Goal: Task Accomplishment & Management: Manage account settings

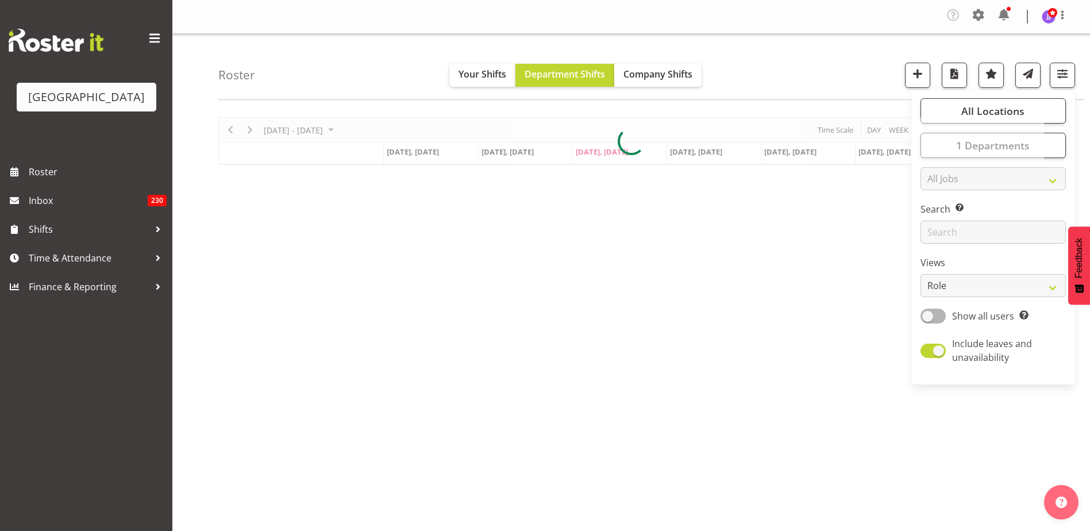
select select "role"
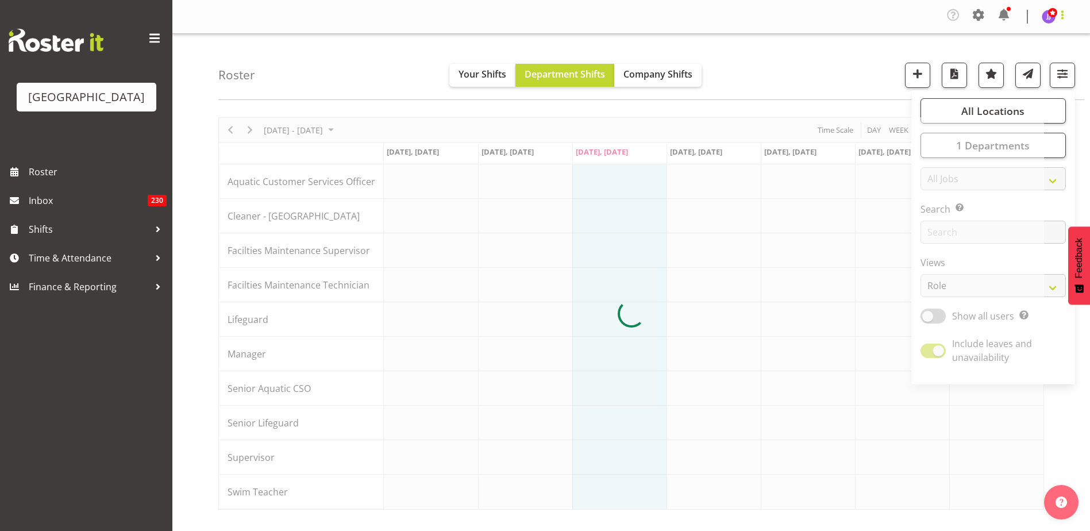
click at [1060, 16] on span at bounding box center [1062, 15] width 14 height 14
click at [981, 18] on span at bounding box center [978, 15] width 18 height 18
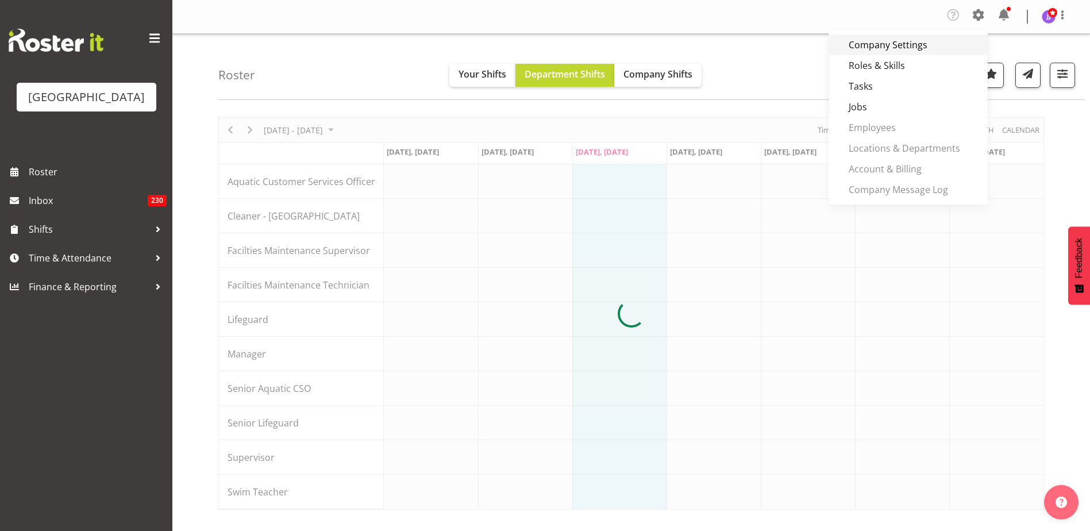
click at [934, 42] on link "Company Settings" at bounding box center [907, 44] width 159 height 21
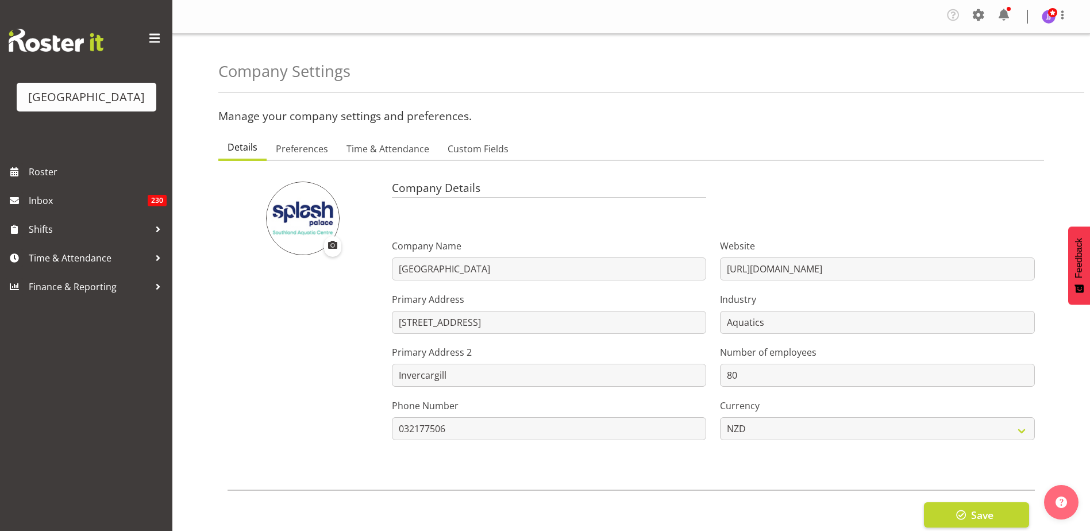
select select
select select "monday"
checkbox input "false"
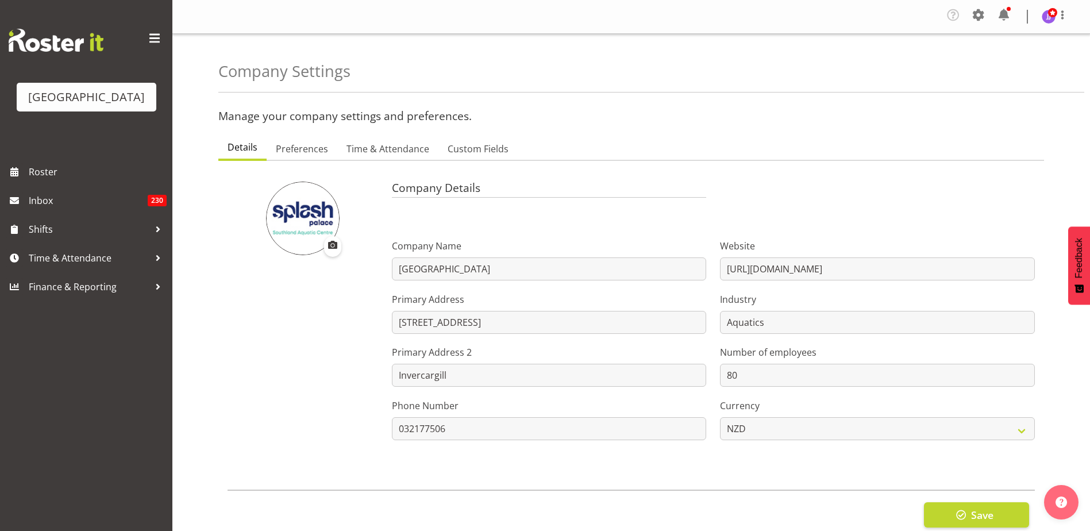
checkbox input "false"
checkbox input "true"
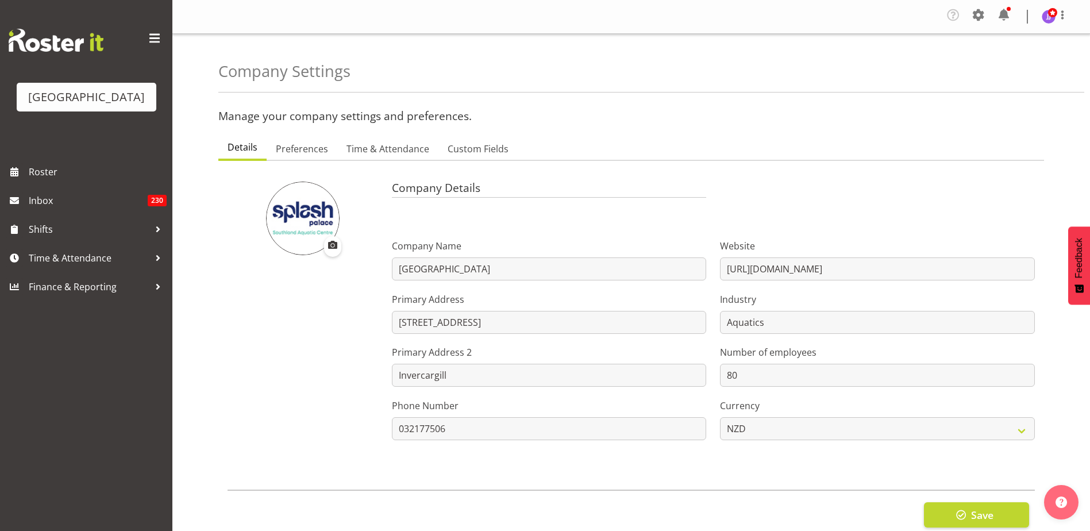
checkbox input "false"
checkbox input "true"
type input "48"
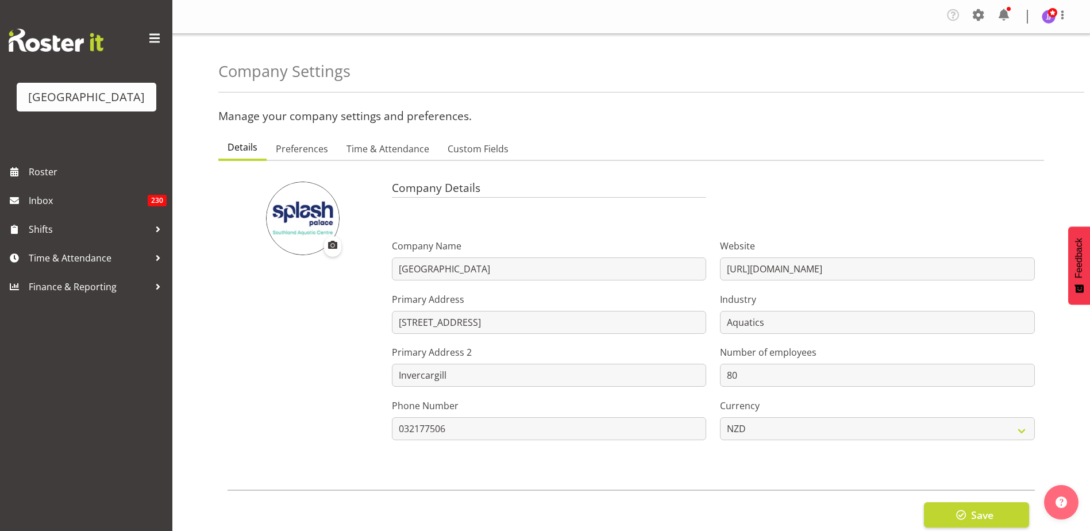
type input "0"
type input "16"
type input "0"
checkbox input "true"
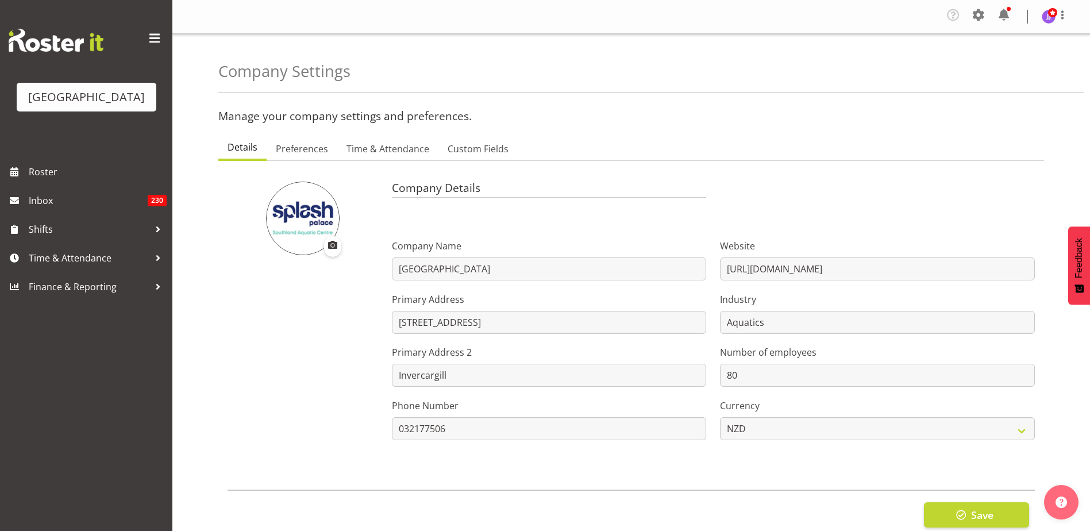
checkbox input "true"
select select "1_day_before"
type input "60"
checkbox input "true"
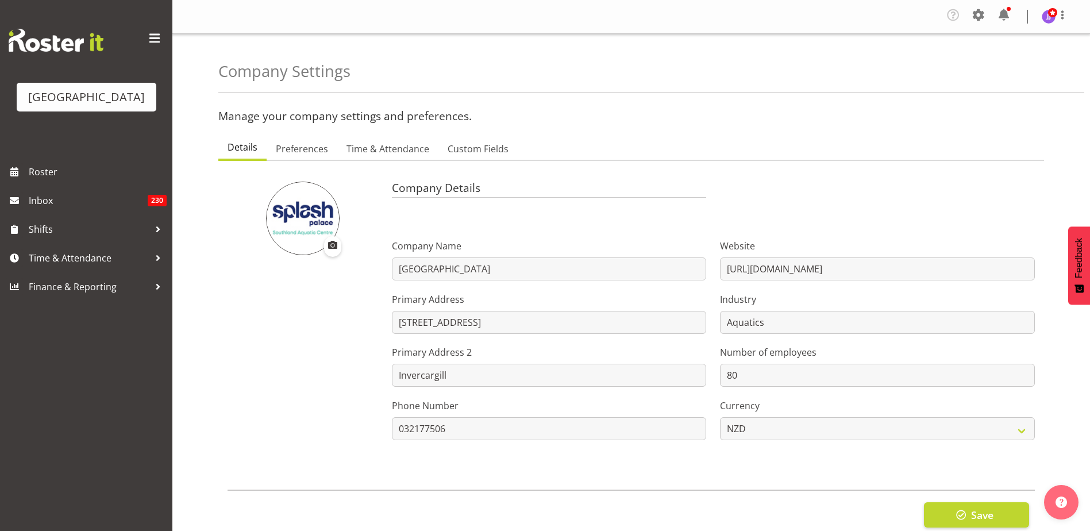
scroll to position [38, 0]
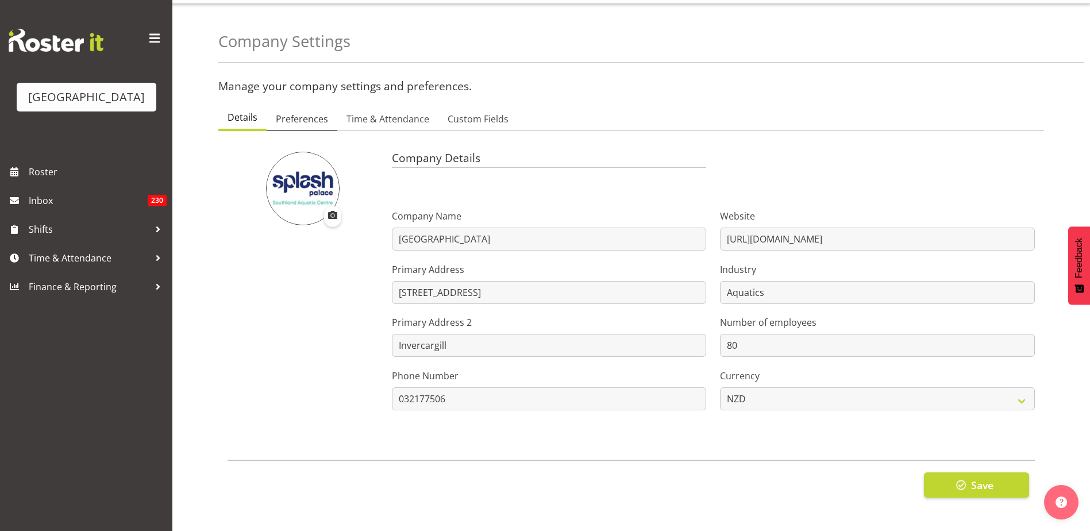
click at [285, 112] on span "Preferences" at bounding box center [302, 119] width 52 height 14
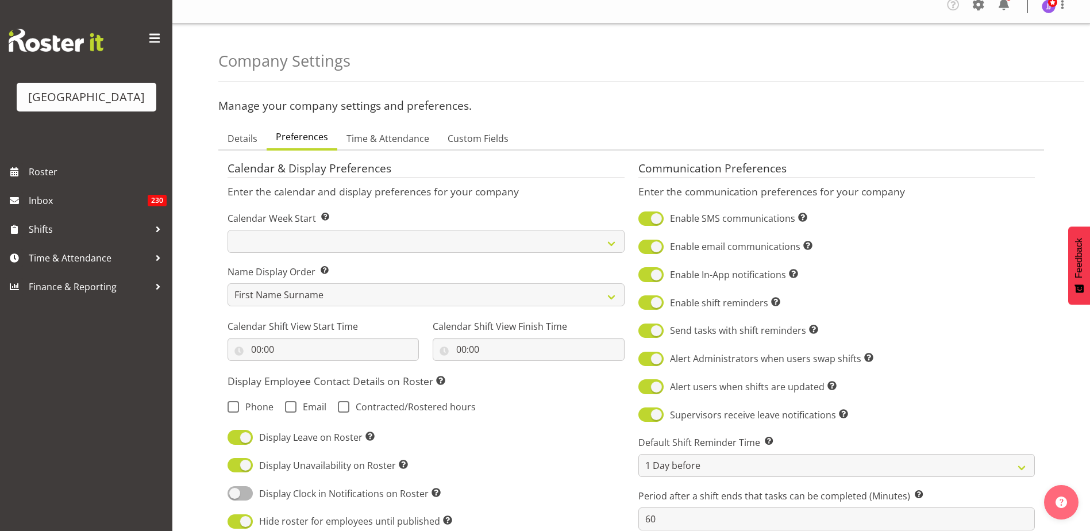
scroll to position [0, 0]
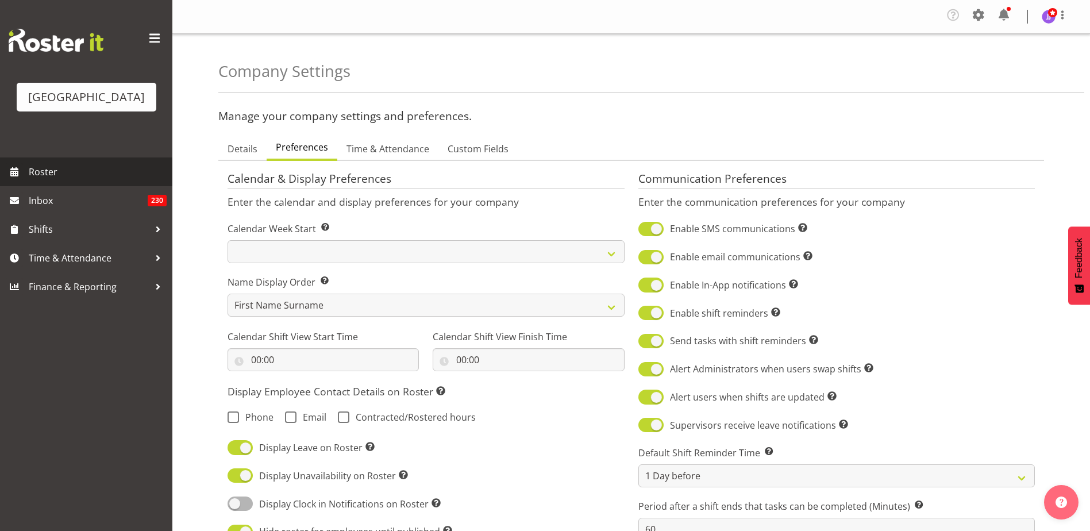
click at [23, 178] on link "Roster" at bounding box center [86, 171] width 172 height 29
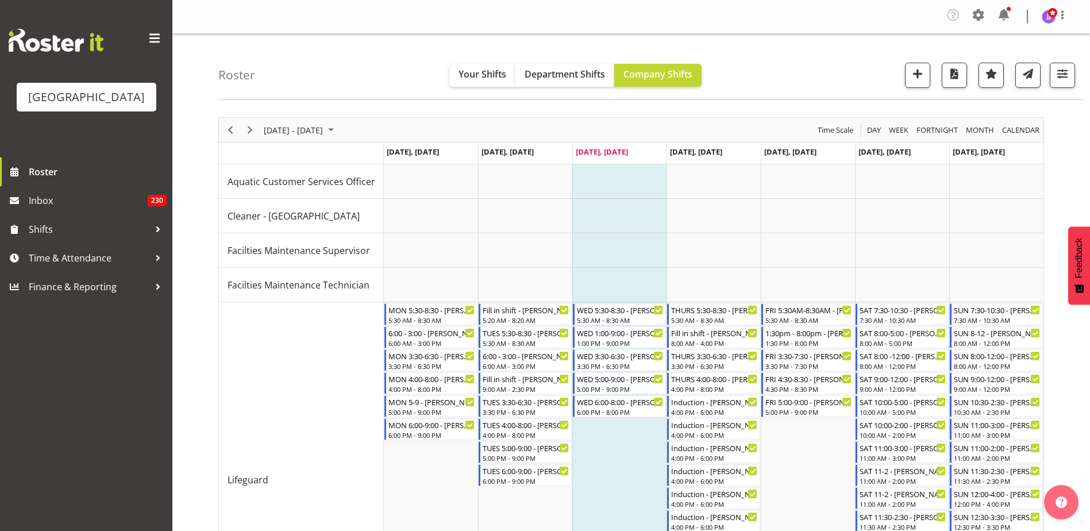
click at [820, 61] on div "Roster Your Shifts Department Shifts Company Shifts All Locations [GEOGRAPHIC_D…" at bounding box center [651, 67] width 866 height 66
